Goal: Information Seeking & Learning: Learn about a topic

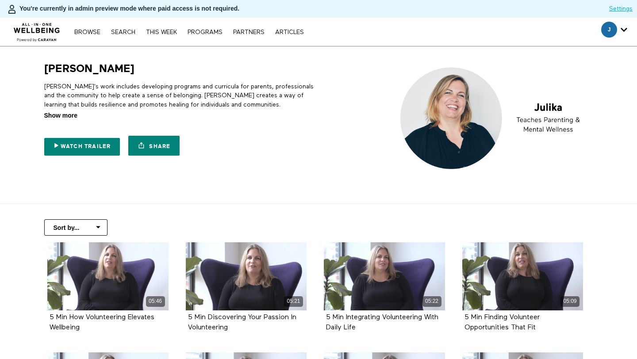
click at [64, 117] on span "Show more" at bounding box center [60, 115] width 33 height 9
click at [0, 0] on input "Show more Show less" at bounding box center [0, 0] width 0 height 0
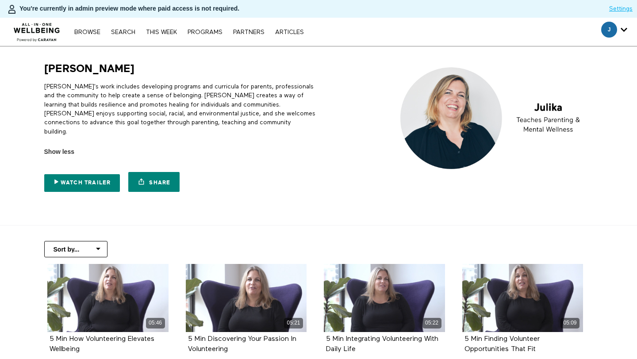
click at [113, 93] on p "[PERSON_NAME]'s work includes developing programs and curricula for parents, pr…" at bounding box center [179, 109] width 271 height 54
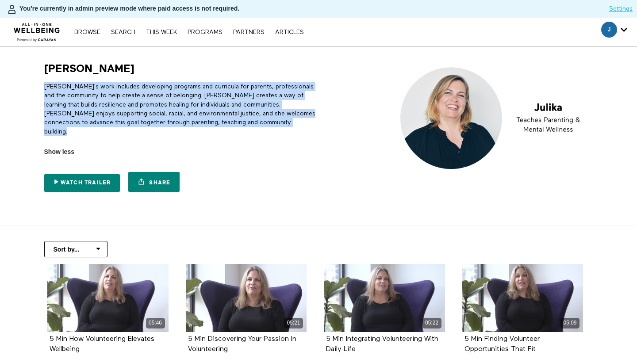
click at [113, 93] on p "[PERSON_NAME]'s work includes developing programs and curricula for parents, pr…" at bounding box center [179, 109] width 271 height 54
copy div "[PERSON_NAME]'s work includes developing programs and curricula for parents, pr…"
